Goal: Information Seeking & Learning: Learn about a topic

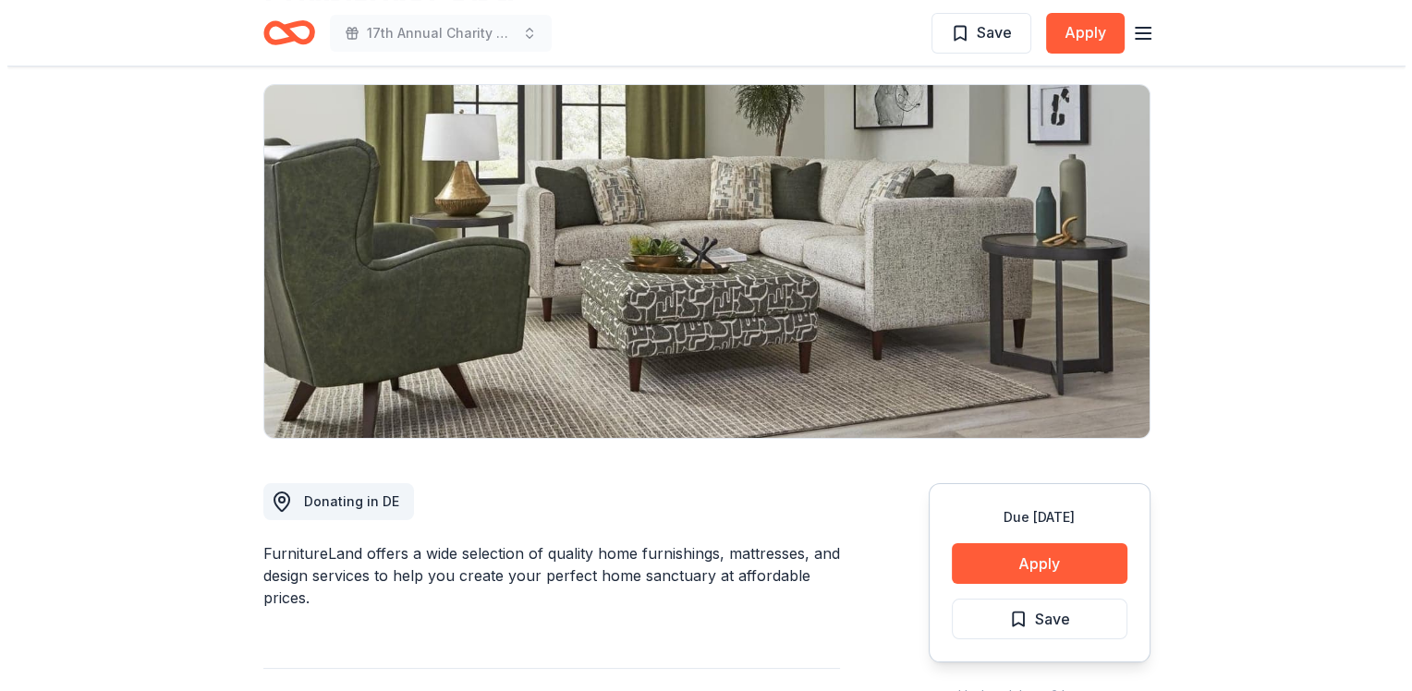
scroll to position [277, 0]
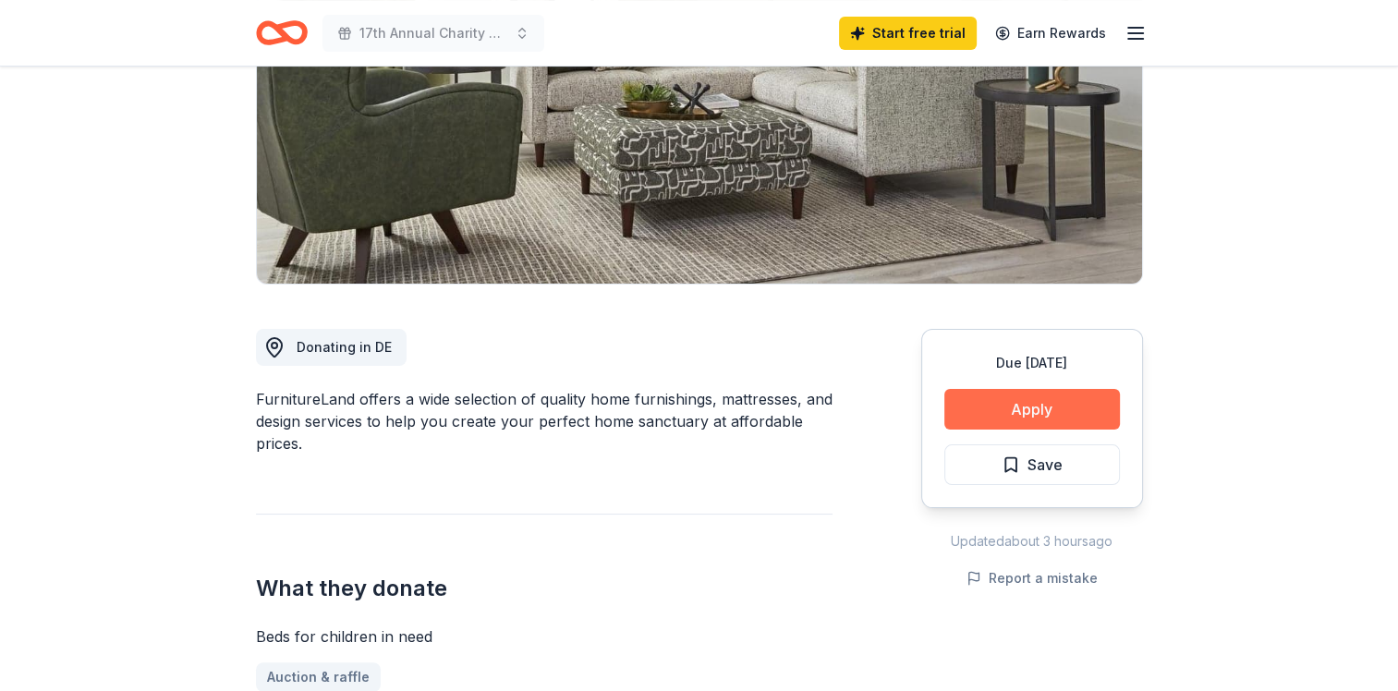
click at [1003, 401] on button "Apply" at bounding box center [1032, 409] width 176 height 41
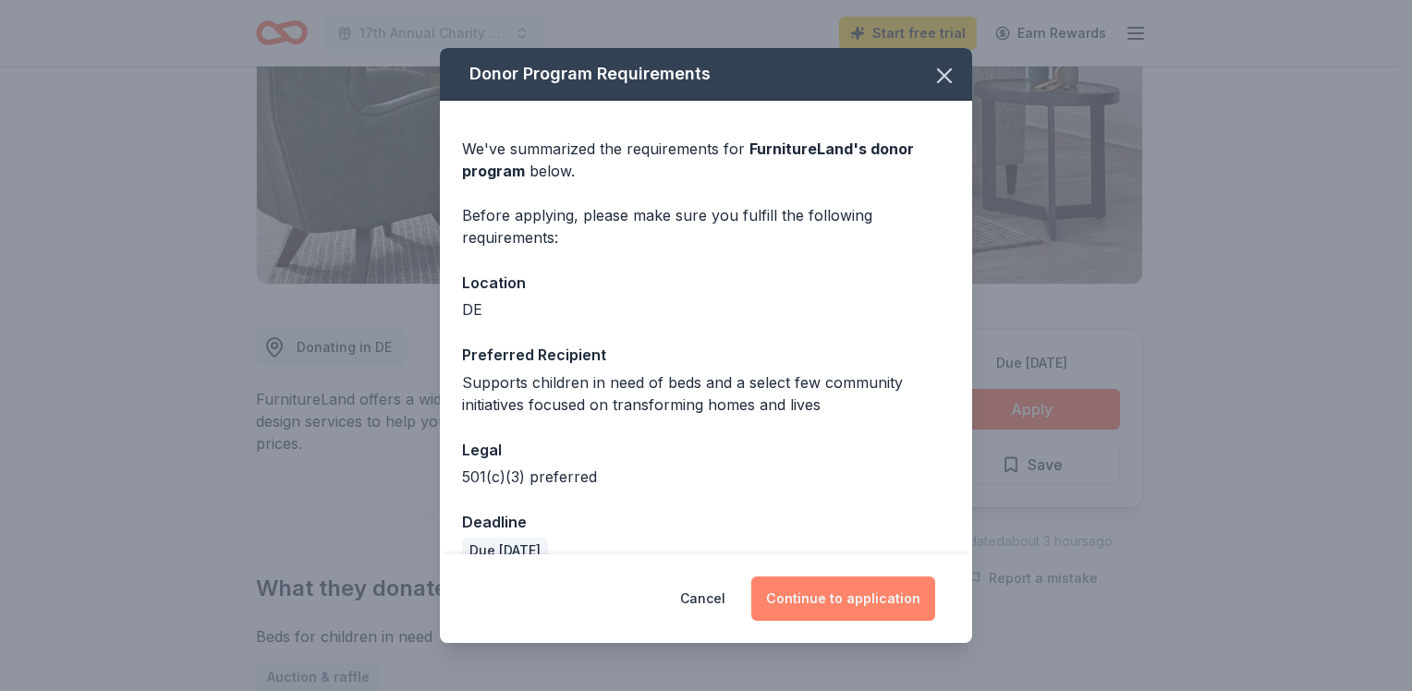
click at [868, 589] on button "Continue to application" at bounding box center [843, 599] width 184 height 44
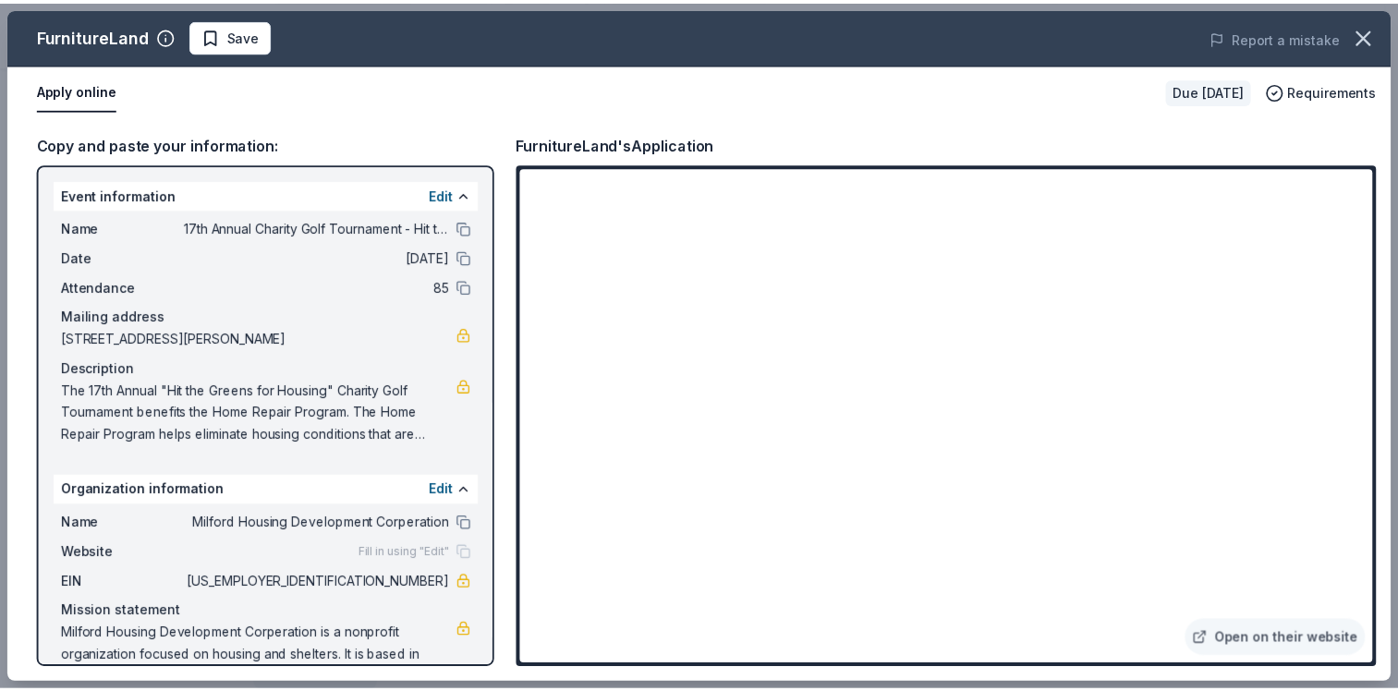
scroll to position [44, 0]
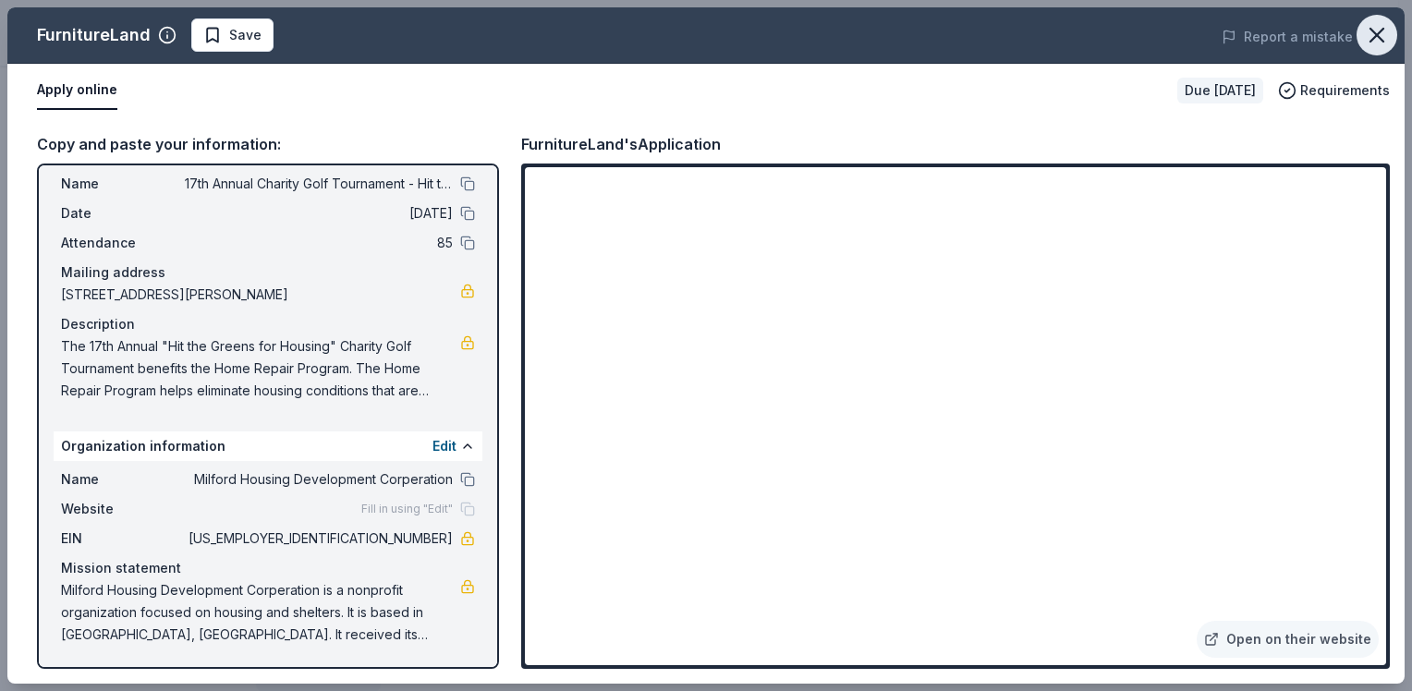
click at [1371, 42] on icon "button" at bounding box center [1376, 35] width 13 height 13
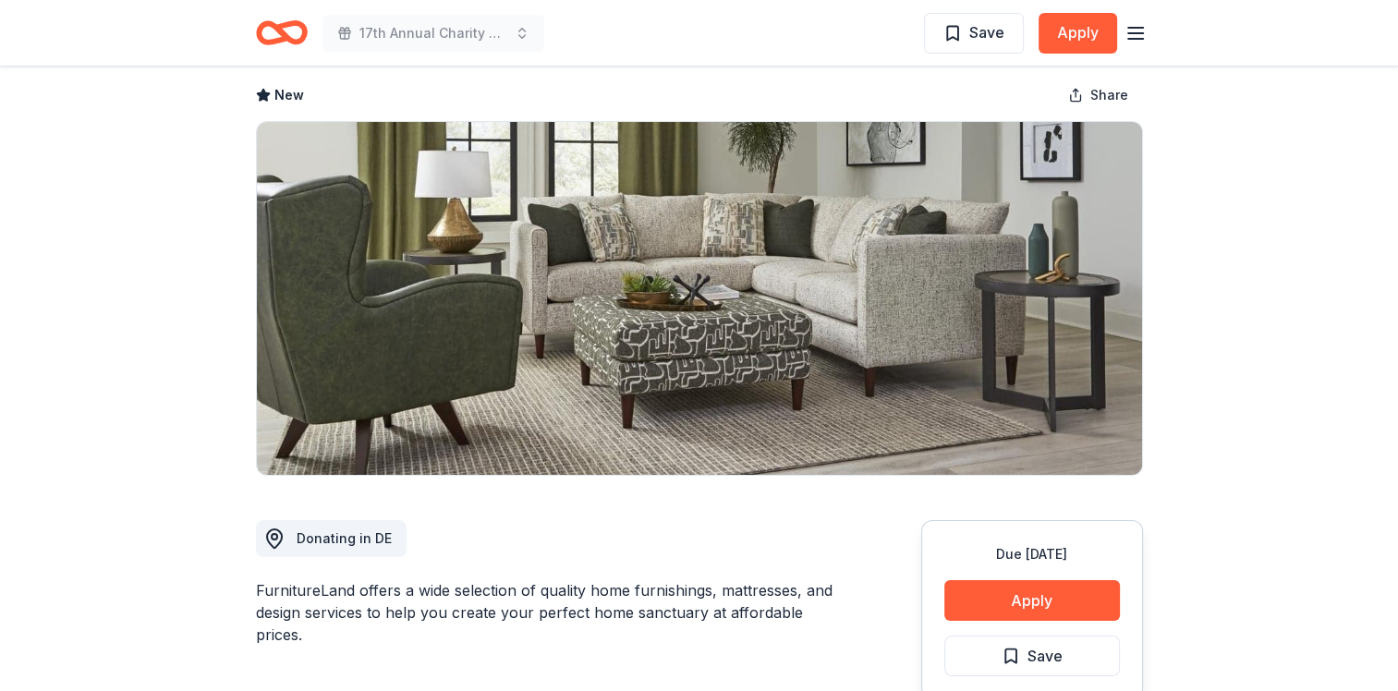
scroll to position [0, 0]
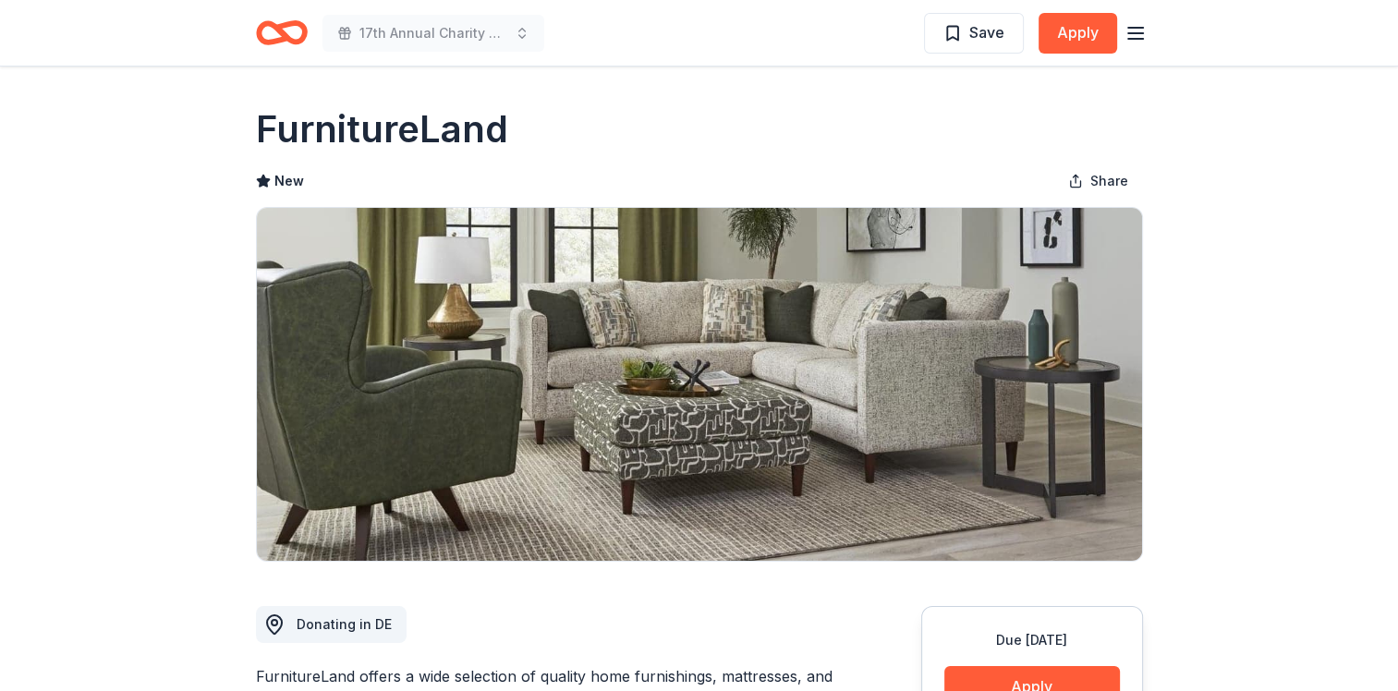
click at [281, 28] on icon "Home" at bounding box center [289, 32] width 29 height 18
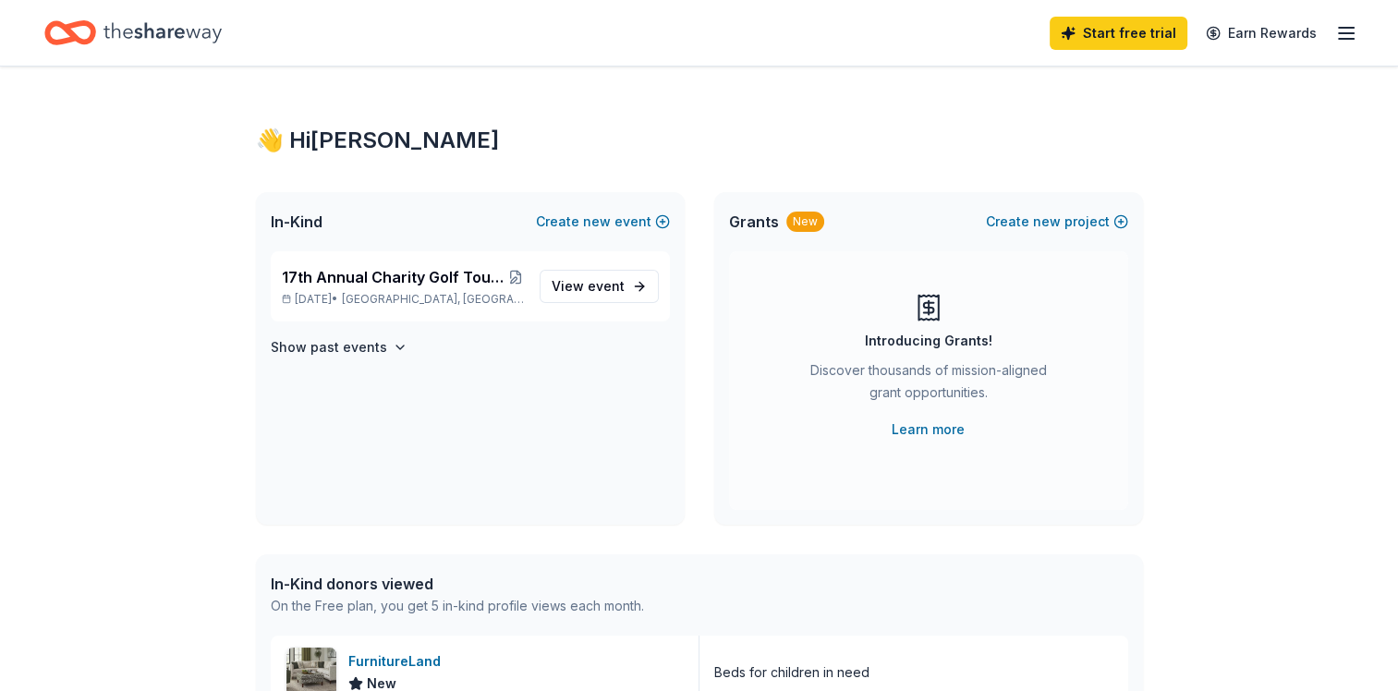
click at [1347, 34] on icon "button" at bounding box center [1346, 33] width 22 height 22
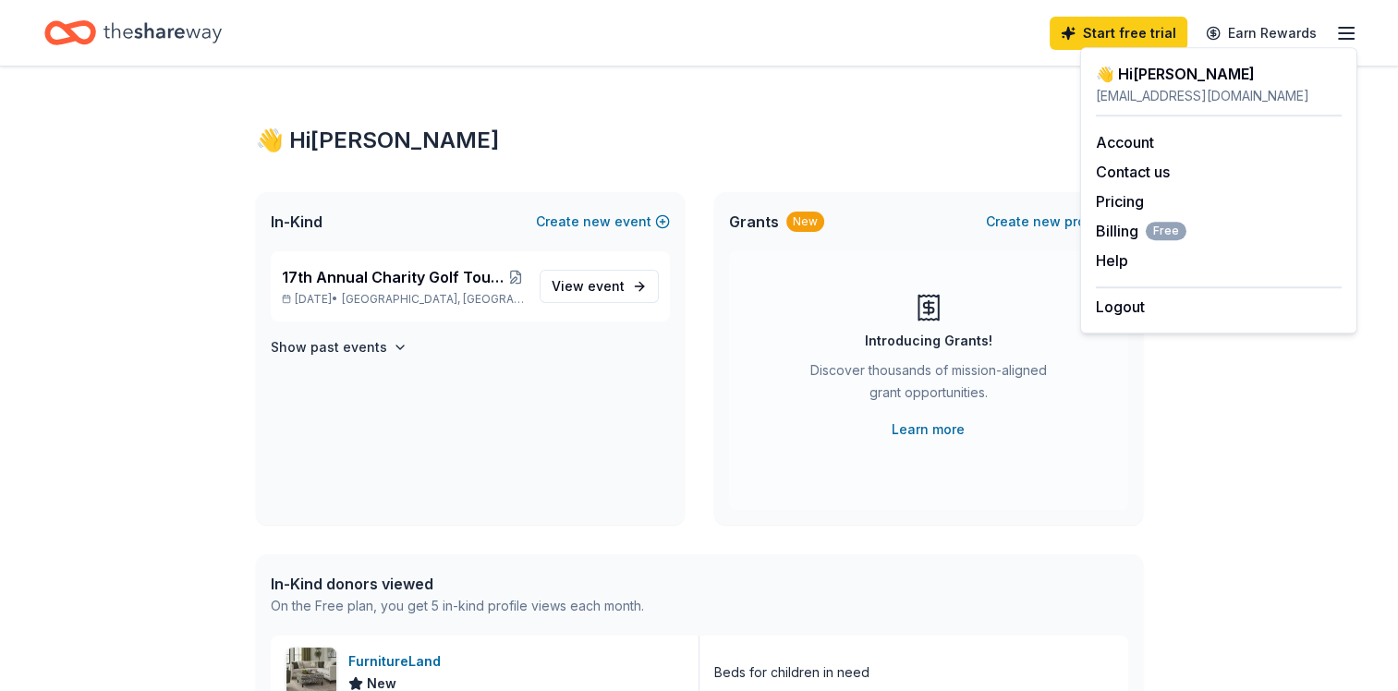
click at [61, 28] on icon "Home" at bounding box center [61, 32] width 29 height 18
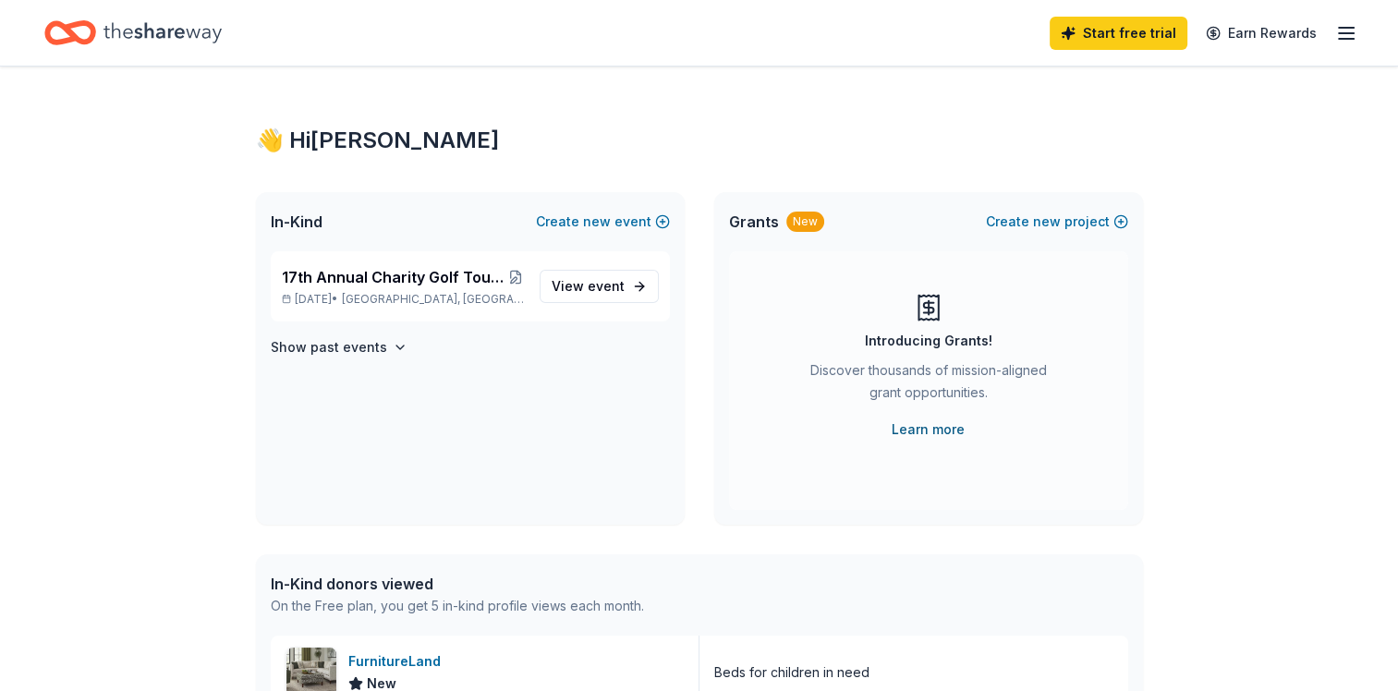
click at [932, 419] on link "Learn more" at bounding box center [928, 430] width 73 height 22
click at [318, 350] on h4 "Show past events" at bounding box center [329, 347] width 116 height 22
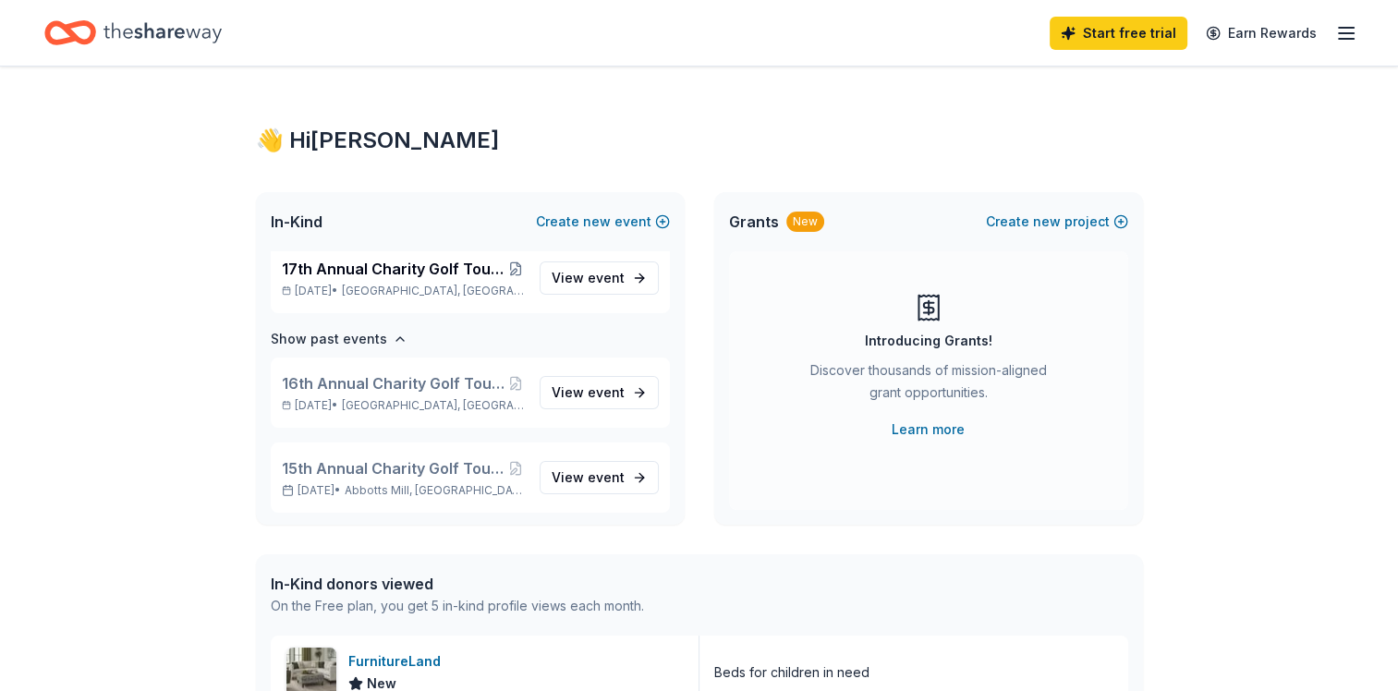
scroll to position [11, 0]
click at [159, 39] on icon "Home" at bounding box center [162, 33] width 118 height 38
click at [1347, 28] on icon "button" at bounding box center [1346, 33] width 22 height 22
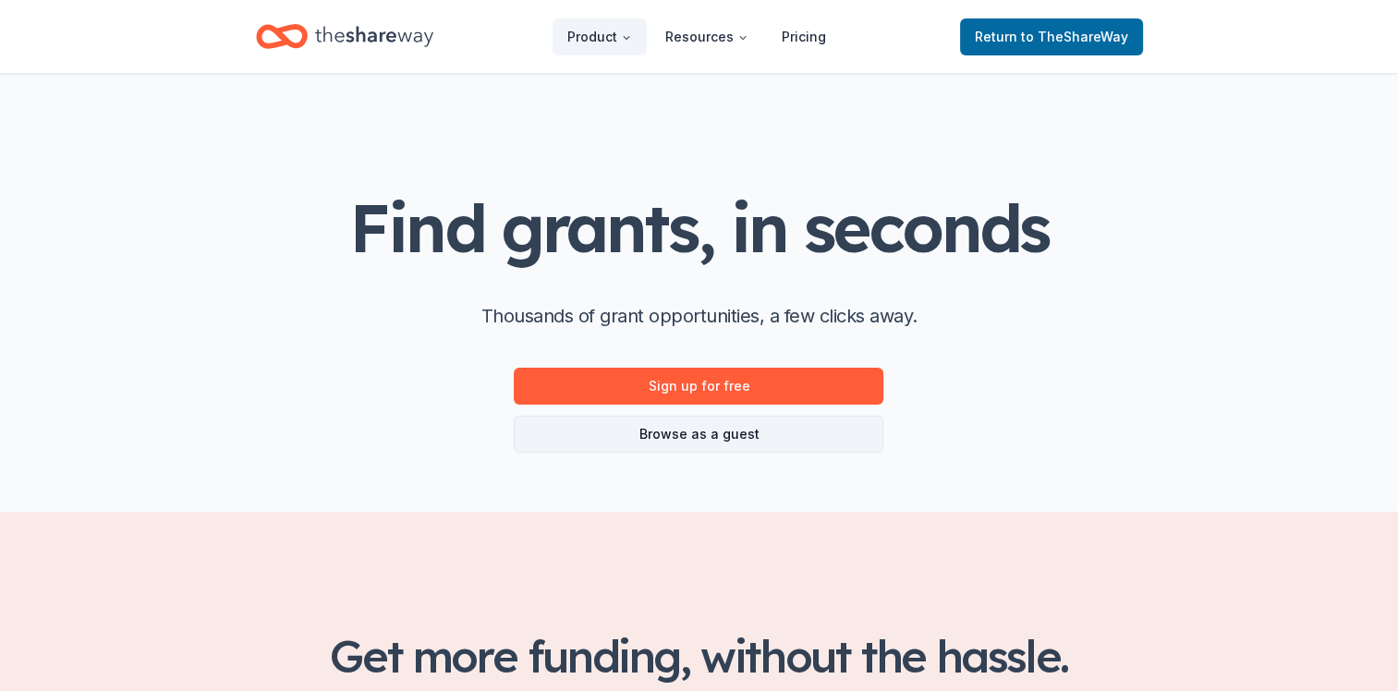
click at [711, 438] on link "Browse as a guest" at bounding box center [699, 434] width 370 height 37
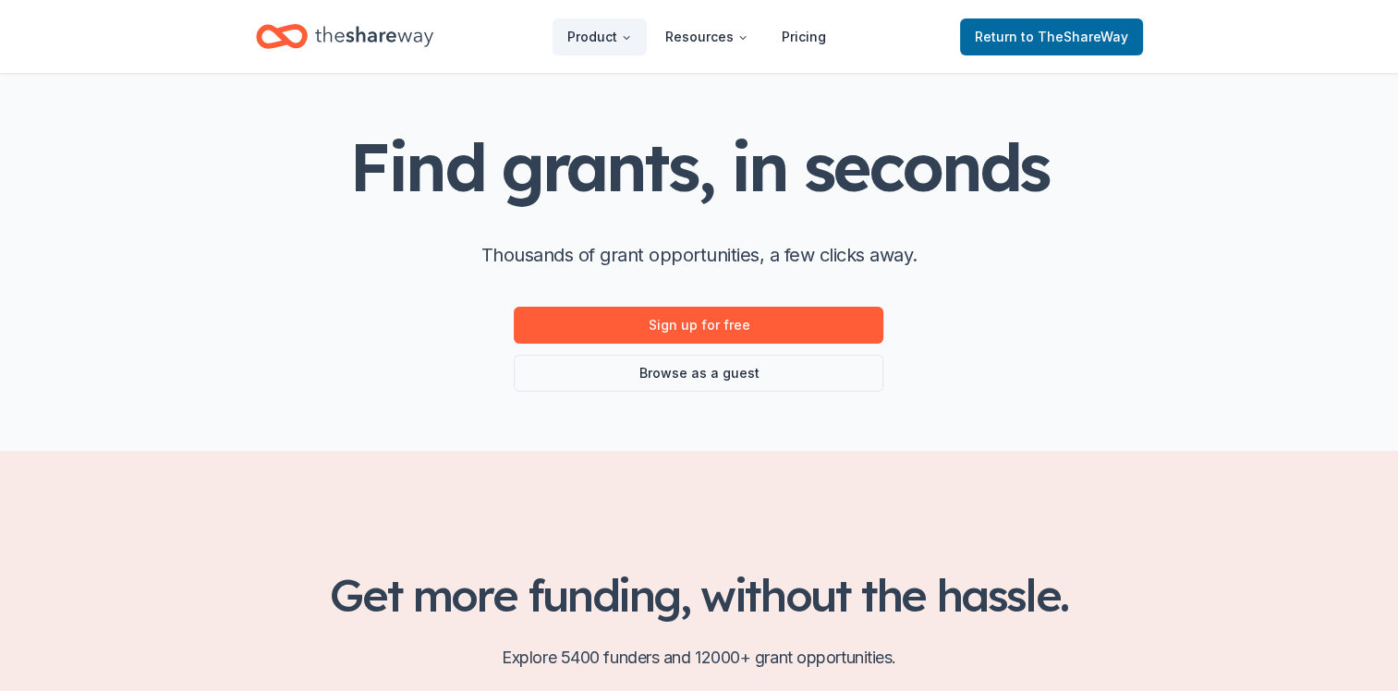
scroll to position [185, 0]
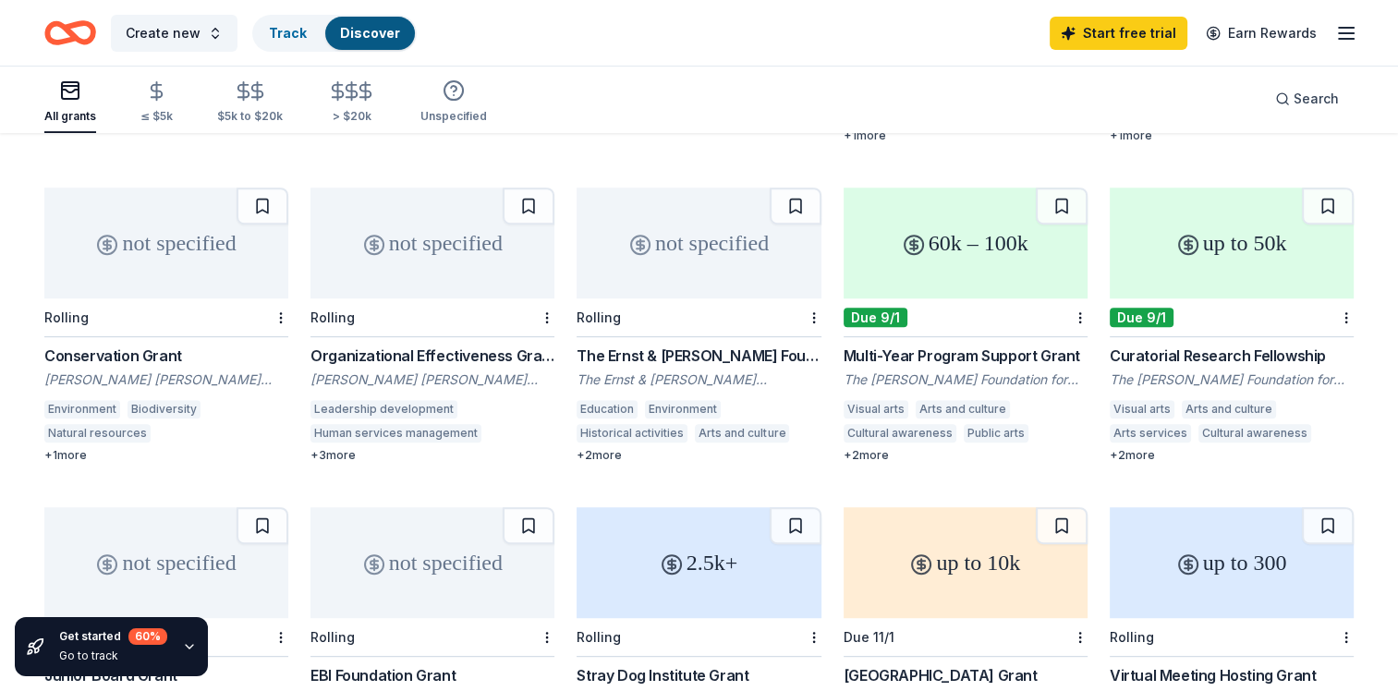
scroll to position [739, 0]
click at [346, 456] on div "+ 3 more" at bounding box center [432, 454] width 244 height 15
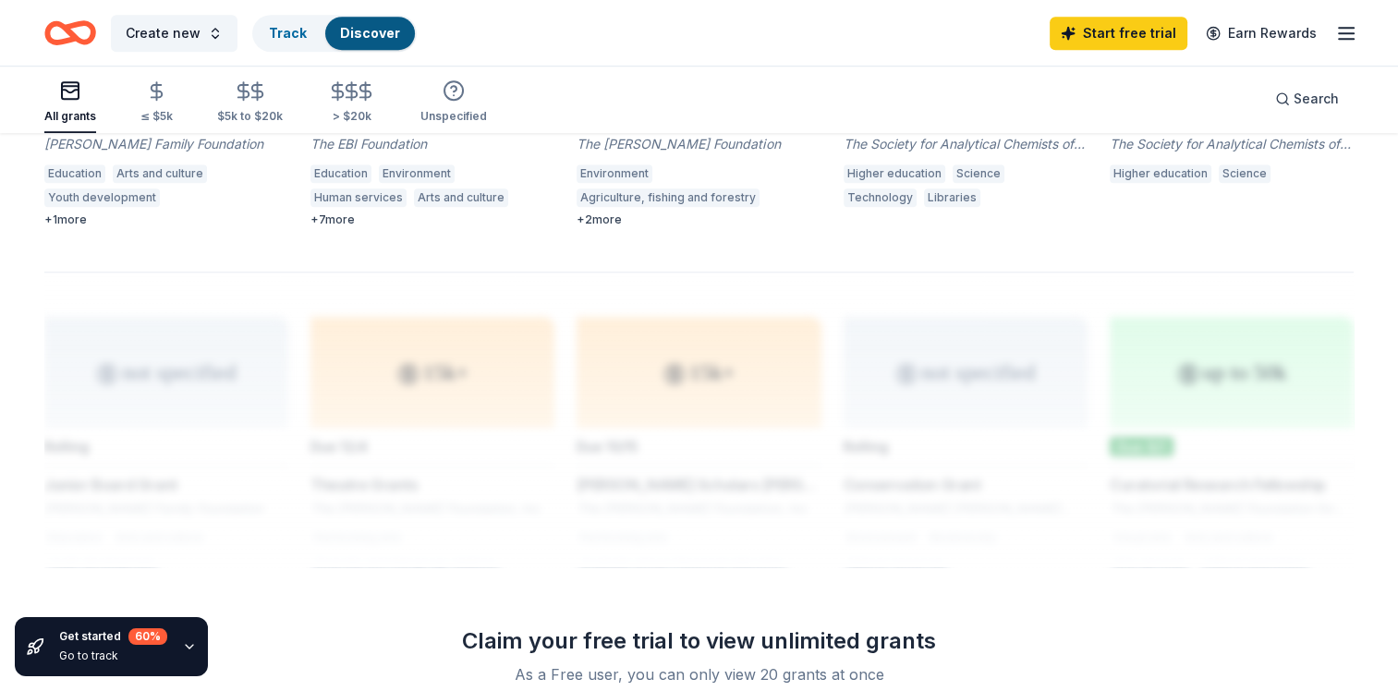
scroll to position [1201, 0]
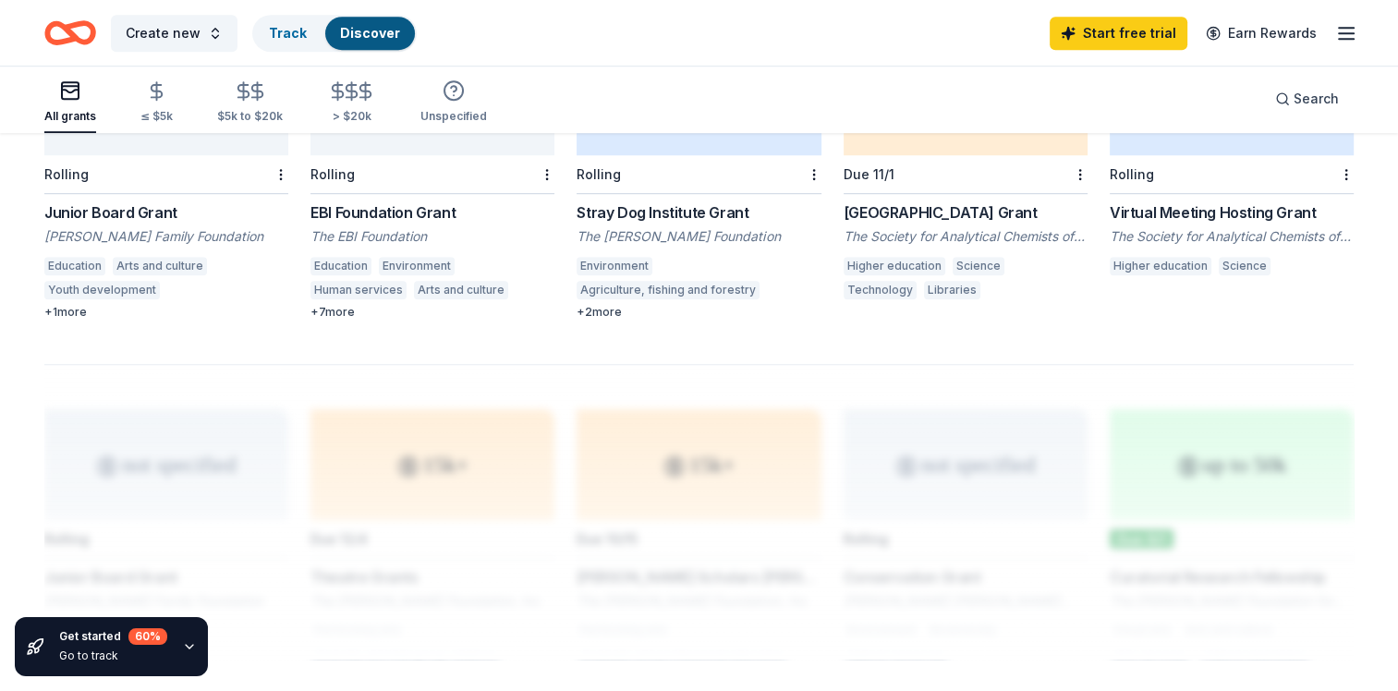
click at [347, 213] on div "EBI Foundation Grant" at bounding box center [432, 212] width 244 height 22
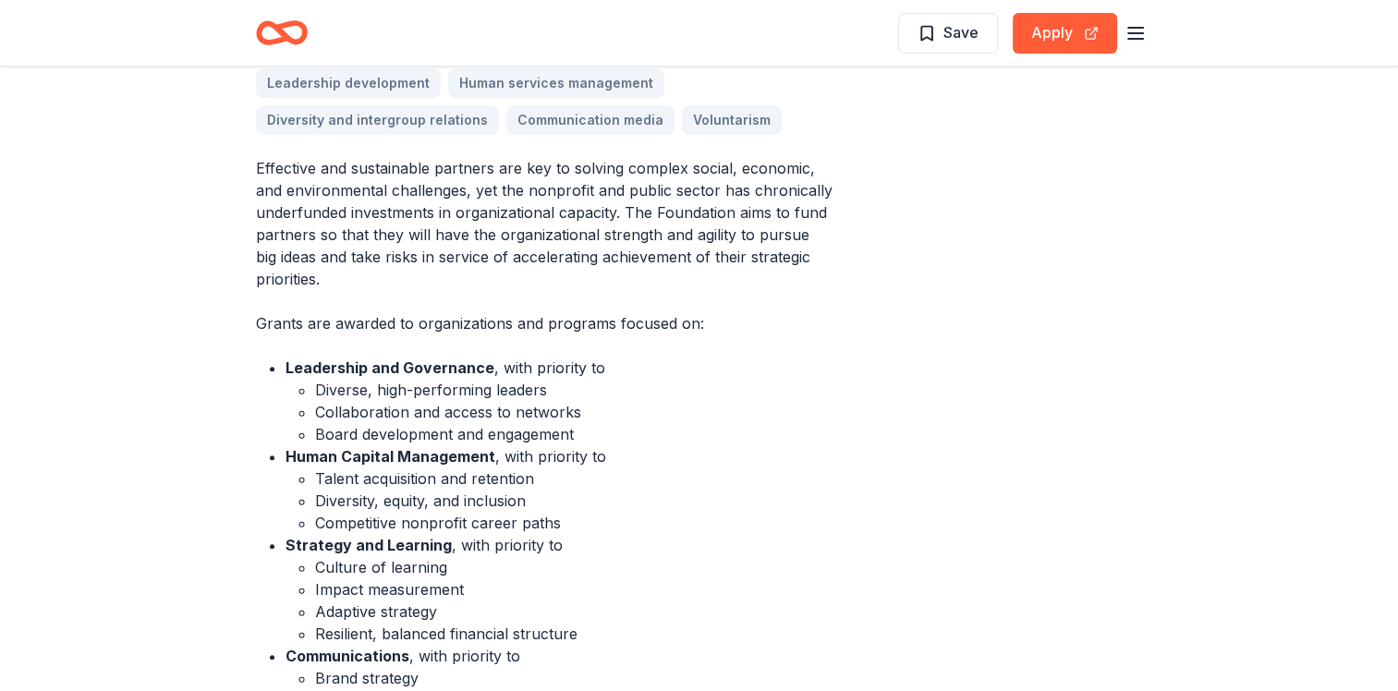
scroll to position [647, 0]
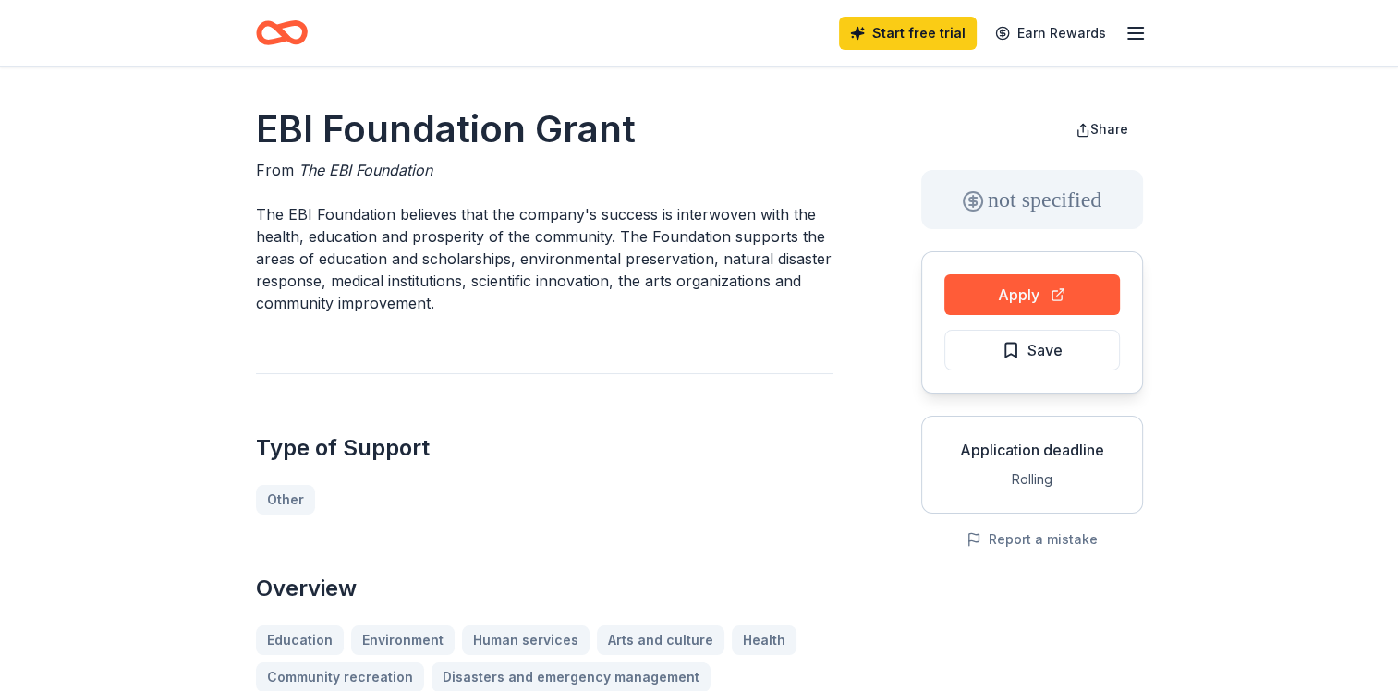
drag, startPoint x: 639, startPoint y: 140, endPoint x: 341, endPoint y: 129, distance: 298.6
click at [341, 129] on h1 "EBI Foundation Grant" at bounding box center [544, 129] width 577 height 52
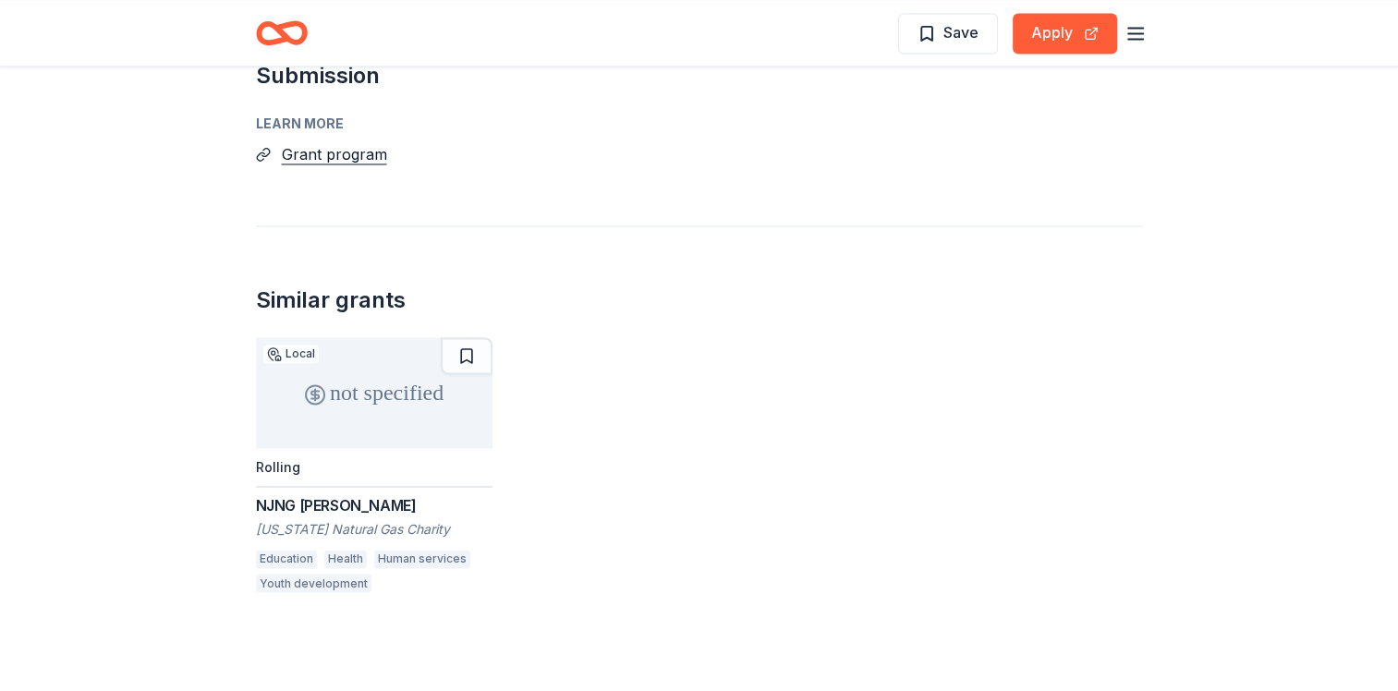
scroll to position [3045, 0]
